Goal: Task Accomplishment & Management: Manage account settings

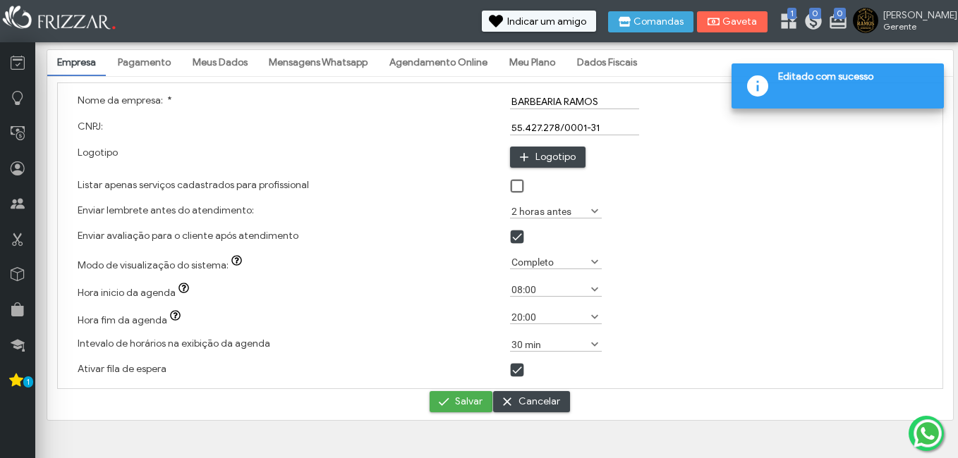
click at [542, 56] on link "Meu Plano" at bounding box center [532, 63] width 66 height 24
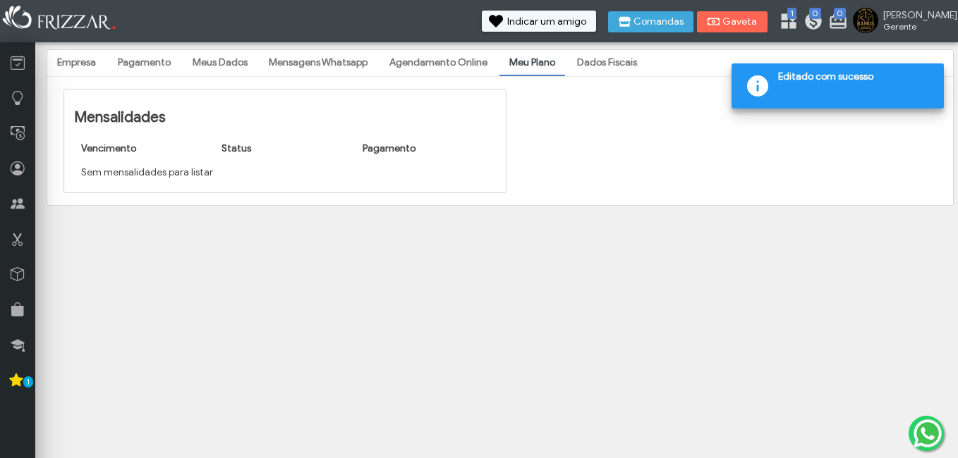
click at [602, 71] on link "Dados Fiscais" at bounding box center [607, 63] width 80 height 24
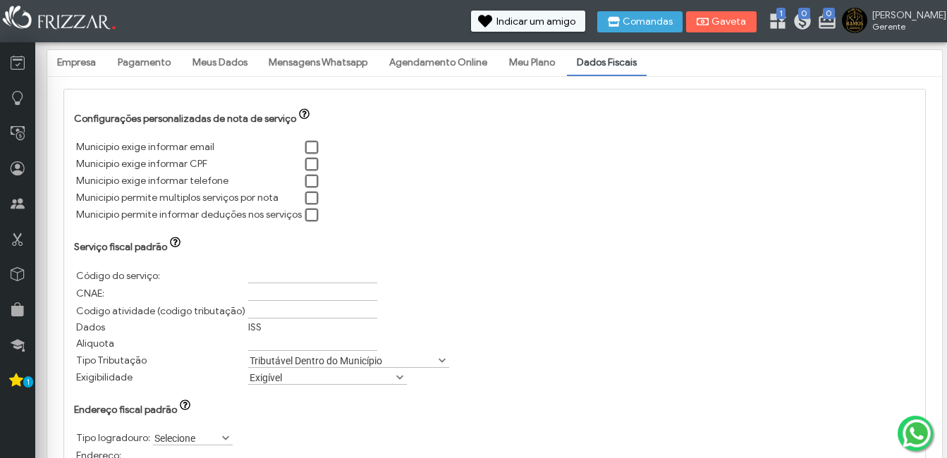
click at [94, 69] on link "Empresa" at bounding box center [76, 63] width 59 height 24
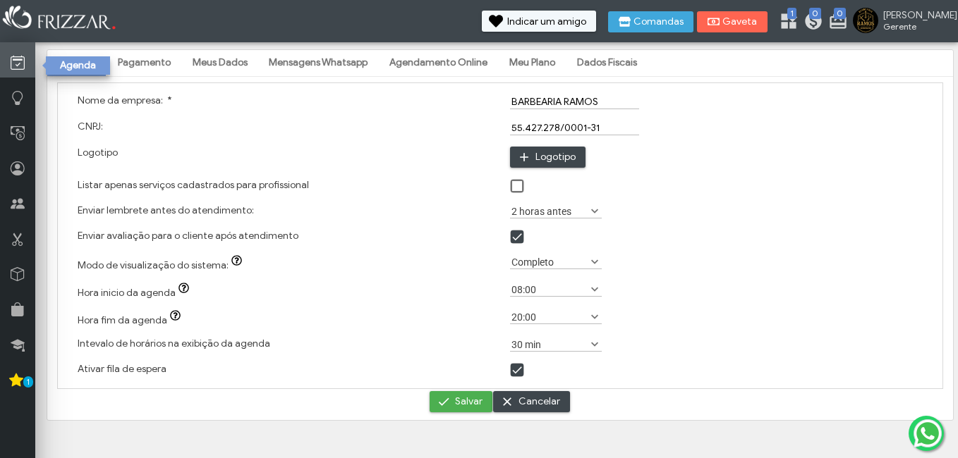
click at [17, 64] on icon at bounding box center [18, 63] width 14 height 18
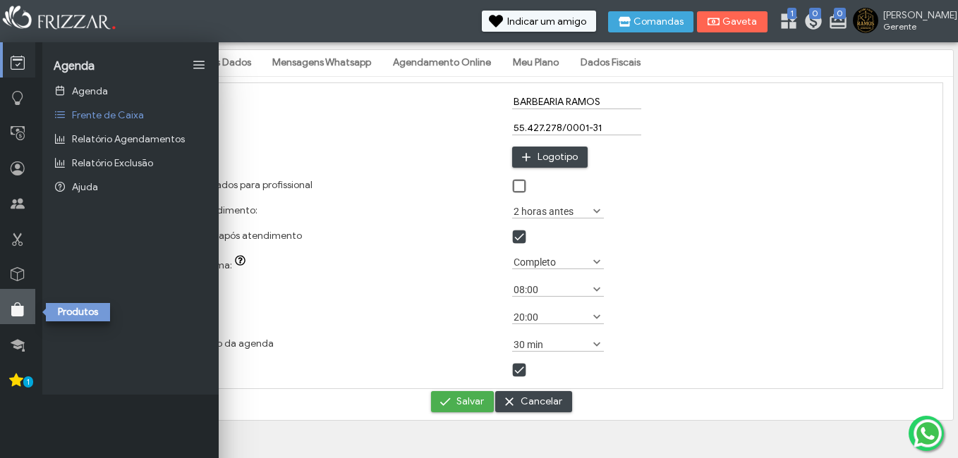
click at [15, 307] on icon at bounding box center [18, 310] width 14 height 18
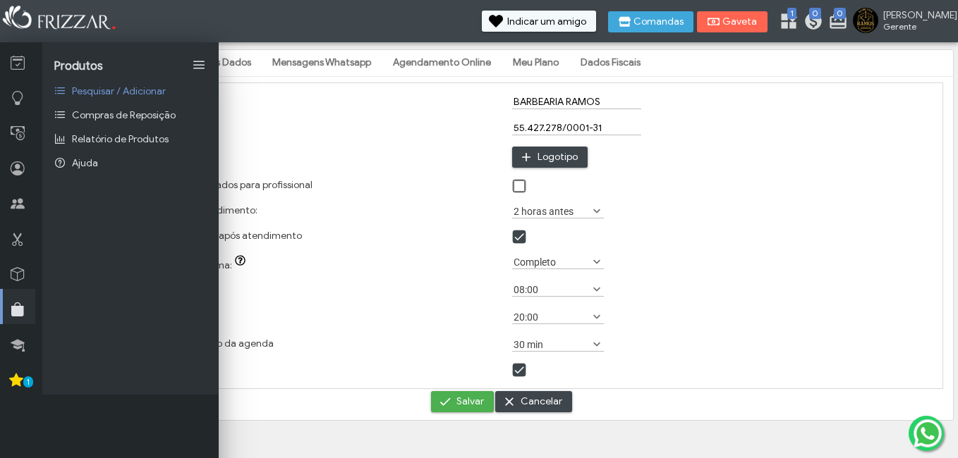
click at [343, 119] on div "CNPJ:" at bounding box center [286, 128] width 431 height 26
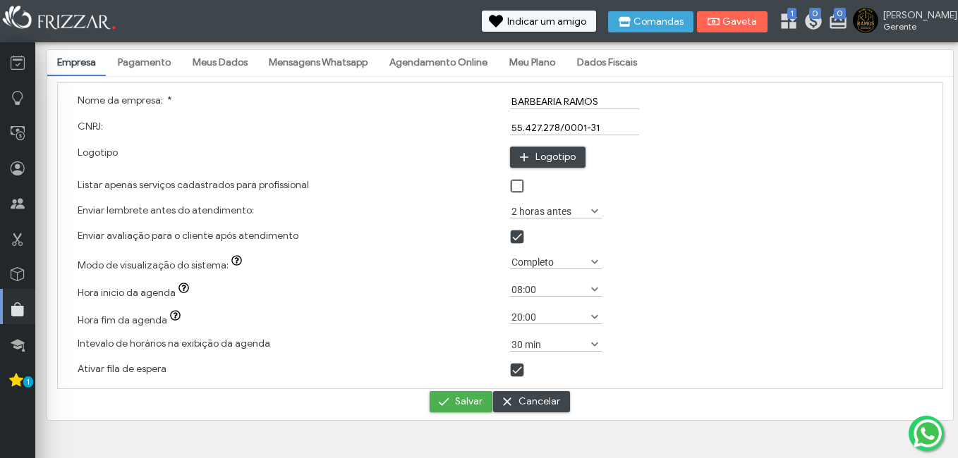
click at [245, 58] on link "Meus Dados" at bounding box center [220, 63] width 75 height 24
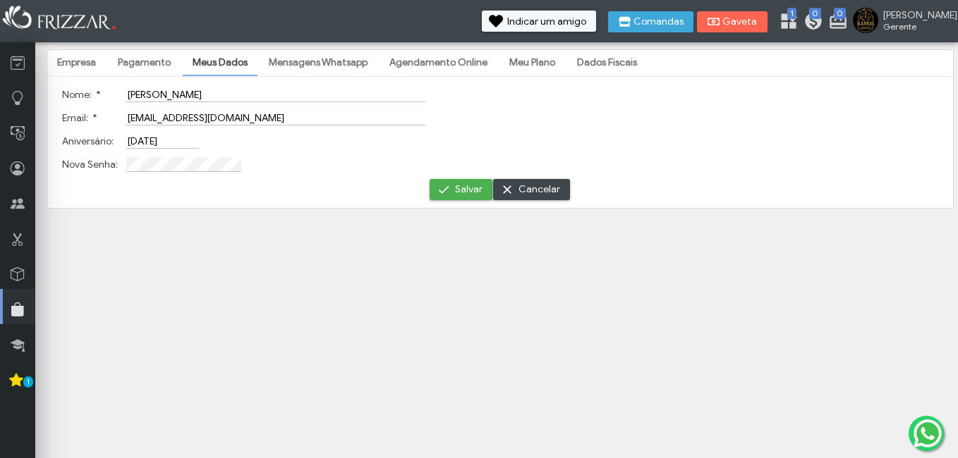
click at [130, 54] on link "Pagamento" at bounding box center [144, 63] width 73 height 24
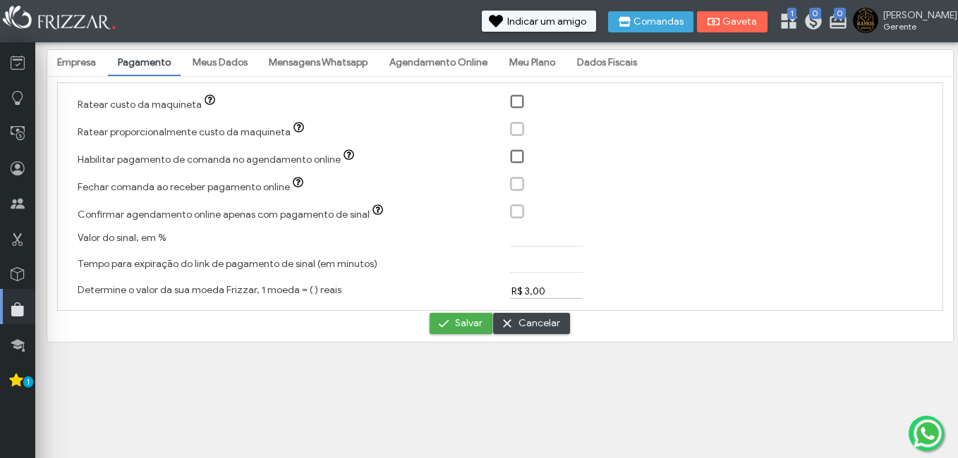
click at [64, 61] on link "Empresa" at bounding box center [76, 63] width 59 height 24
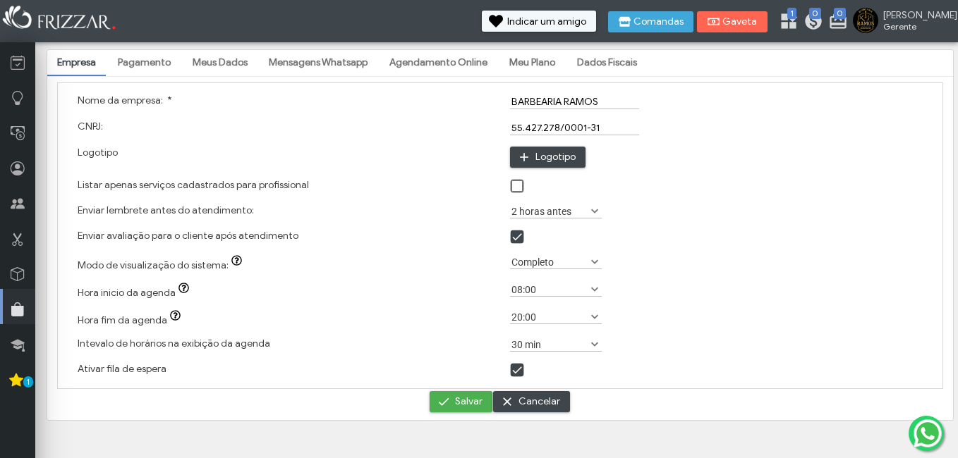
click at [417, 66] on link "Agendamento Online" at bounding box center [438, 63] width 118 height 24
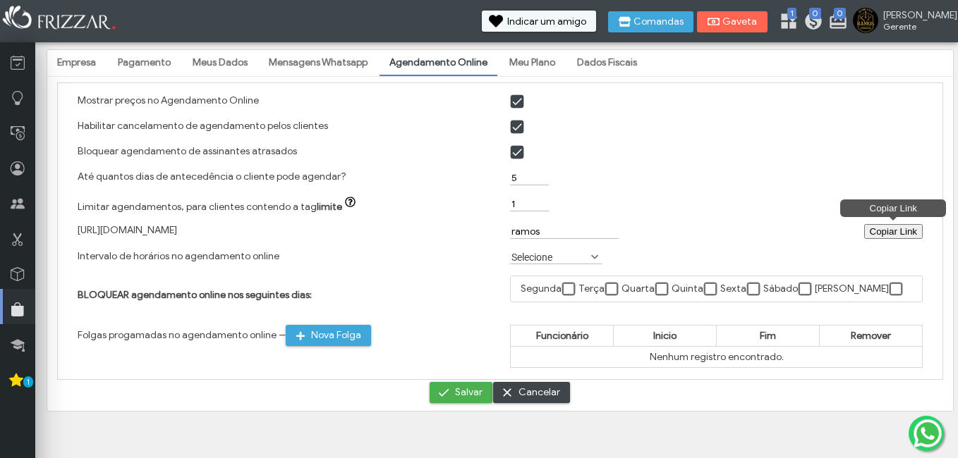
click at [867, 229] on button "Copiar Link Copiar Link" at bounding box center [893, 231] width 59 height 15
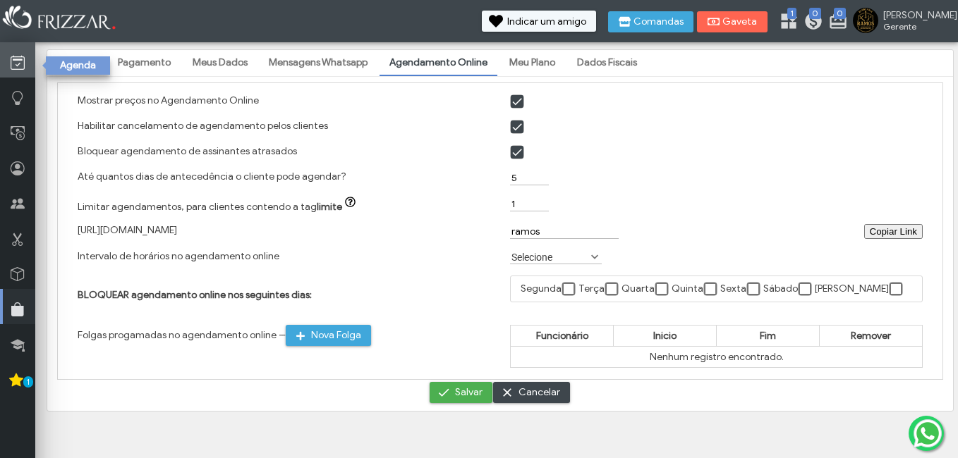
click at [28, 51] on link at bounding box center [17, 59] width 35 height 35
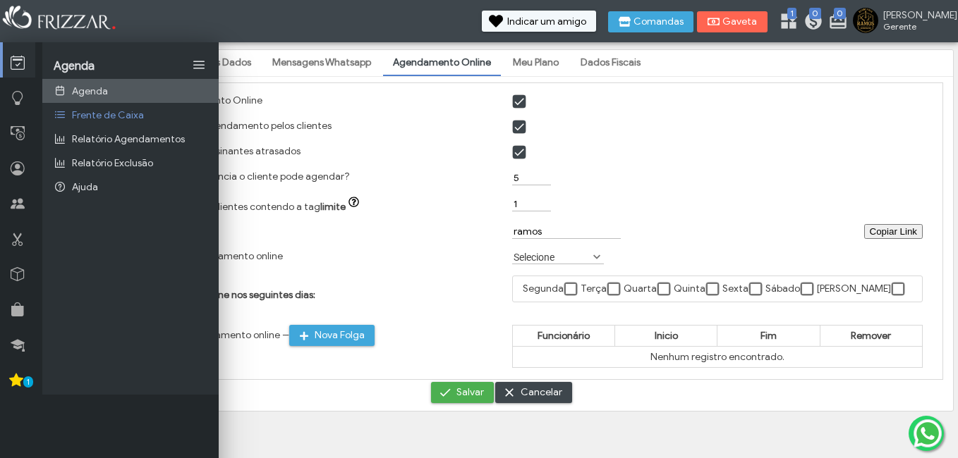
click at [67, 80] on link "Agenda" at bounding box center [130, 91] width 176 height 24
